Goal: Contribute content: Share content

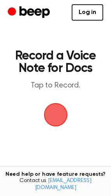
click at [54, 110] on span "button" at bounding box center [55, 114] width 35 height 35
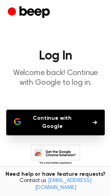
click at [58, 121] on button "Continue with Google" at bounding box center [55, 123] width 98 height 26
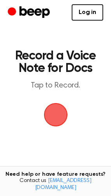
click at [58, 110] on span "button" at bounding box center [56, 115] width 22 height 22
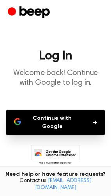
click at [59, 119] on button "Continue with Google" at bounding box center [55, 123] width 98 height 26
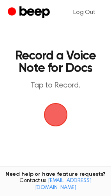
click at [60, 115] on span "button" at bounding box center [56, 115] width 22 height 22
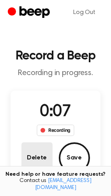
click at [36, 157] on button "Delete" at bounding box center [36, 157] width 31 height 31
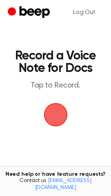
click at [61, 116] on span "button" at bounding box center [56, 115] width 22 height 22
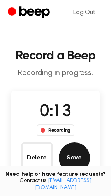
click at [68, 160] on button "Save" at bounding box center [74, 157] width 31 height 31
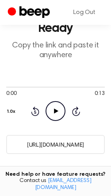
scroll to position [41, 0]
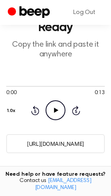
drag, startPoint x: 92, startPoint y: 145, endPoint x: 13, endPoint y: 145, distance: 78.5
click at [13, 145] on input "https://beep.audio/lzhGtp7" at bounding box center [55, 143] width 98 height 19
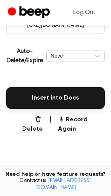
scroll to position [160, 0]
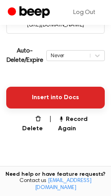
click at [49, 98] on button "Insert into Docs" at bounding box center [55, 98] width 98 height 22
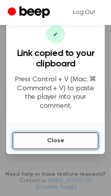
click at [51, 133] on button "Close" at bounding box center [55, 140] width 86 height 17
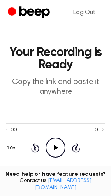
scroll to position [0, 0]
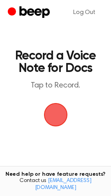
click at [57, 112] on span "button" at bounding box center [56, 115] width 22 height 22
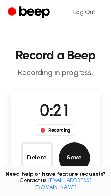
click at [71, 159] on button "Save" at bounding box center [74, 157] width 31 height 31
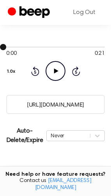
scroll to position [84, 0]
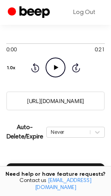
click at [79, 99] on input "https://beep.audio/bGmvdvR" at bounding box center [55, 100] width 98 height 19
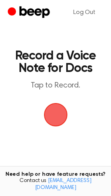
click at [54, 112] on span "button" at bounding box center [56, 115] width 24 height 24
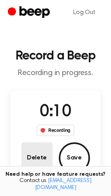
click at [40, 151] on button "Delete" at bounding box center [36, 157] width 31 height 31
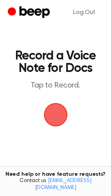
click at [57, 114] on span "button" at bounding box center [55, 114] width 25 height 25
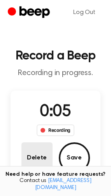
click at [36, 149] on button "Delete" at bounding box center [36, 157] width 31 height 31
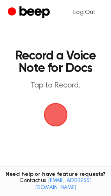
click at [59, 106] on span "button" at bounding box center [55, 114] width 25 height 25
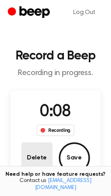
click at [37, 162] on button "Delete" at bounding box center [36, 157] width 31 height 31
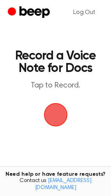
click at [57, 112] on span "button" at bounding box center [56, 115] width 24 height 24
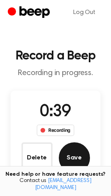
click at [73, 153] on button "Save" at bounding box center [74, 157] width 31 height 31
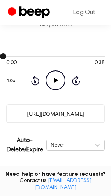
scroll to position [71, 0]
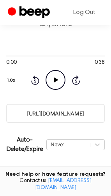
click at [57, 113] on input "https://beep.audio/Qsx2e6a" at bounding box center [55, 113] width 98 height 19
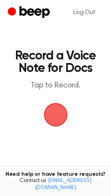
click at [56, 119] on span "button" at bounding box center [56, 115] width 24 height 24
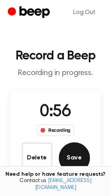
click at [78, 157] on button "Save" at bounding box center [74, 157] width 31 height 31
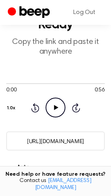
scroll to position [44, 0]
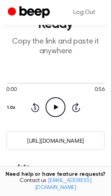
click at [42, 143] on input "https://beep.audio/GsJJ8q7" at bounding box center [55, 140] width 98 height 19
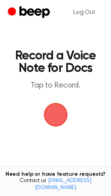
click at [58, 114] on span "button" at bounding box center [55, 114] width 43 height 43
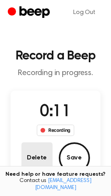
click at [27, 150] on button "Delete" at bounding box center [36, 157] width 31 height 31
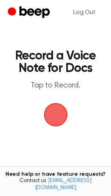
click at [53, 114] on span "button" at bounding box center [56, 115] width 24 height 24
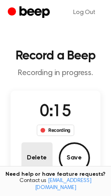
click at [38, 157] on button "Delete" at bounding box center [36, 157] width 31 height 31
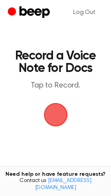
click at [58, 112] on span "button" at bounding box center [56, 115] width 24 height 24
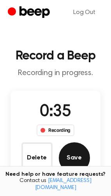
click at [71, 161] on button "Save" at bounding box center [74, 157] width 31 height 31
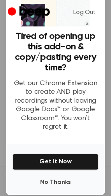
scroll to position [49, 0]
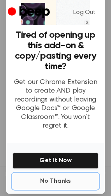
click at [52, 176] on button "No Thanks" at bounding box center [55, 181] width 86 height 16
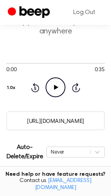
scroll to position [66, 0]
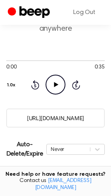
click at [82, 118] on input "https://beep.audio/PdoE2py" at bounding box center [55, 117] width 98 height 19
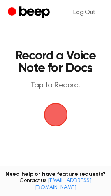
click at [56, 110] on span "button" at bounding box center [56, 115] width 22 height 22
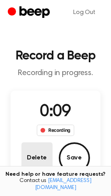
click at [32, 157] on button "Delete" at bounding box center [36, 157] width 31 height 31
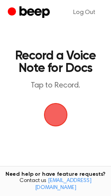
click at [60, 111] on span "button" at bounding box center [56, 115] width 24 height 24
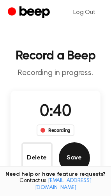
click at [69, 150] on button "Save" at bounding box center [74, 157] width 31 height 31
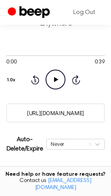
scroll to position [74, 0]
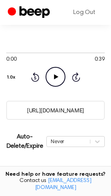
click at [61, 110] on input "[URL][DOMAIN_NAME]" at bounding box center [55, 110] width 98 height 19
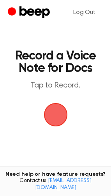
click at [52, 112] on span "button" at bounding box center [56, 115] width 24 height 24
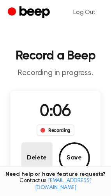
click at [30, 153] on button "Delete" at bounding box center [36, 157] width 31 height 31
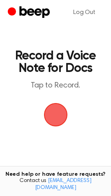
click at [53, 112] on span "button" at bounding box center [55, 114] width 26 height 26
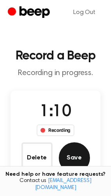
click at [69, 161] on button "Save" at bounding box center [74, 157] width 31 height 31
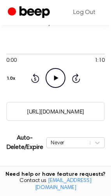
scroll to position [91, 0]
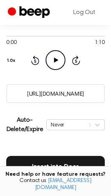
click at [47, 93] on input "https://beep.audio/wZGpdDz" at bounding box center [55, 93] width 98 height 19
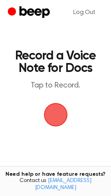
click at [61, 108] on span "button" at bounding box center [56, 115] width 32 height 32
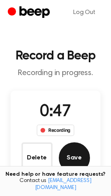
click at [80, 147] on button "Save" at bounding box center [74, 157] width 31 height 31
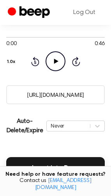
scroll to position [89, 0]
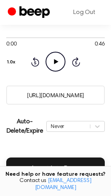
click at [51, 93] on input "[URL][DOMAIN_NAME]" at bounding box center [55, 94] width 98 height 19
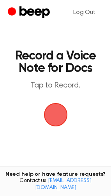
click at [54, 110] on span "button" at bounding box center [56, 115] width 22 height 22
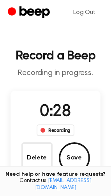
drag, startPoint x: 69, startPoint y: 155, endPoint x: 72, endPoint y: 145, distance: 10.2
click at [72, 145] on button "Save" at bounding box center [74, 157] width 31 height 31
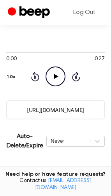
scroll to position [82, 0]
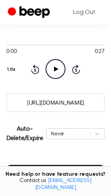
click at [69, 100] on input "https://beep.audio/bmkRILa" at bounding box center [55, 102] width 98 height 19
click at [52, 104] on input "https://beep.audio/bmkRILa" at bounding box center [55, 102] width 98 height 19
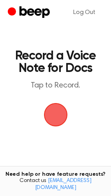
click at [57, 110] on span "button" at bounding box center [56, 115] width 24 height 24
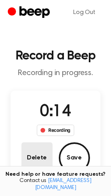
click at [36, 157] on button "Delete" at bounding box center [36, 157] width 31 height 31
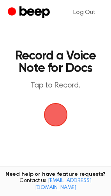
click at [55, 118] on span "button" at bounding box center [56, 115] width 22 height 22
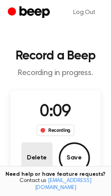
click at [35, 153] on button "Delete" at bounding box center [36, 157] width 31 height 31
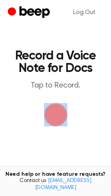
drag, startPoint x: 48, startPoint y: 136, endPoint x: -88, endPoint y: 118, distance: 137.2
click at [0, 118] on html "Log Out Record a Voice Note for Docs Tap to Record. Tired of copying and pastin…" at bounding box center [55, 140] width 111 height 281
click at [54, 110] on span "button" at bounding box center [56, 115] width 22 height 22
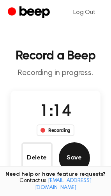
click at [79, 152] on button "Save" at bounding box center [74, 157] width 31 height 31
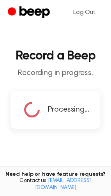
copy span "button"
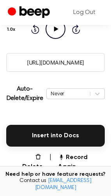
scroll to position [120, 0]
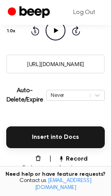
click at [73, 61] on input "https://beep.audio/Are7WYF" at bounding box center [55, 63] width 98 height 19
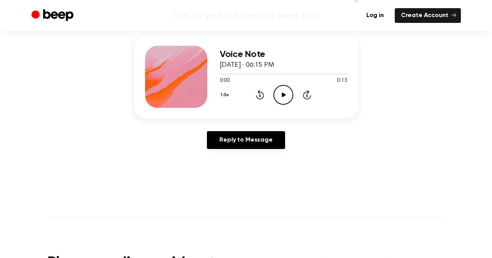
scroll to position [77, 0]
